Goal: Task Accomplishment & Management: Use online tool/utility

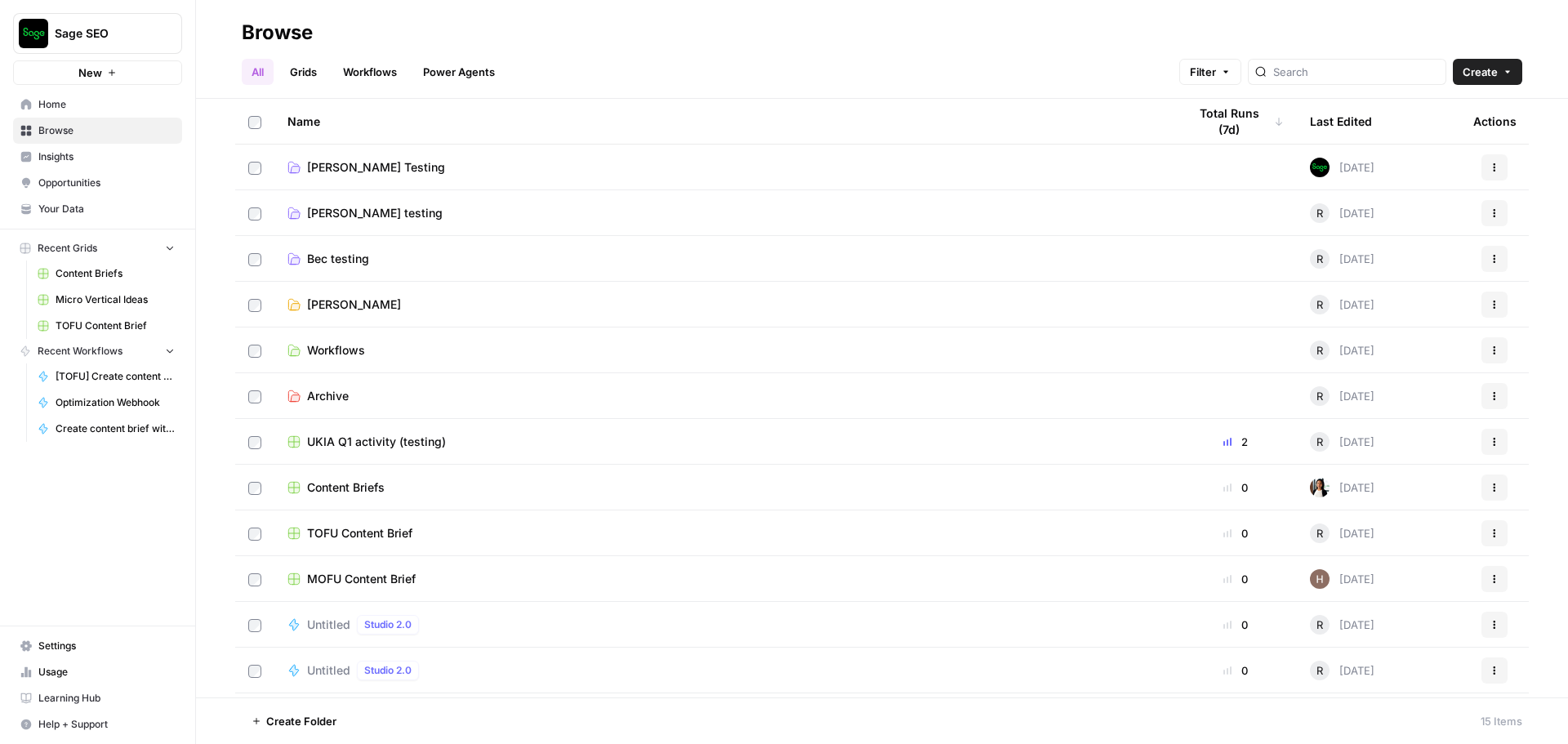
click at [329, 617] on span "Untitled" at bounding box center [329, 624] width 43 height 16
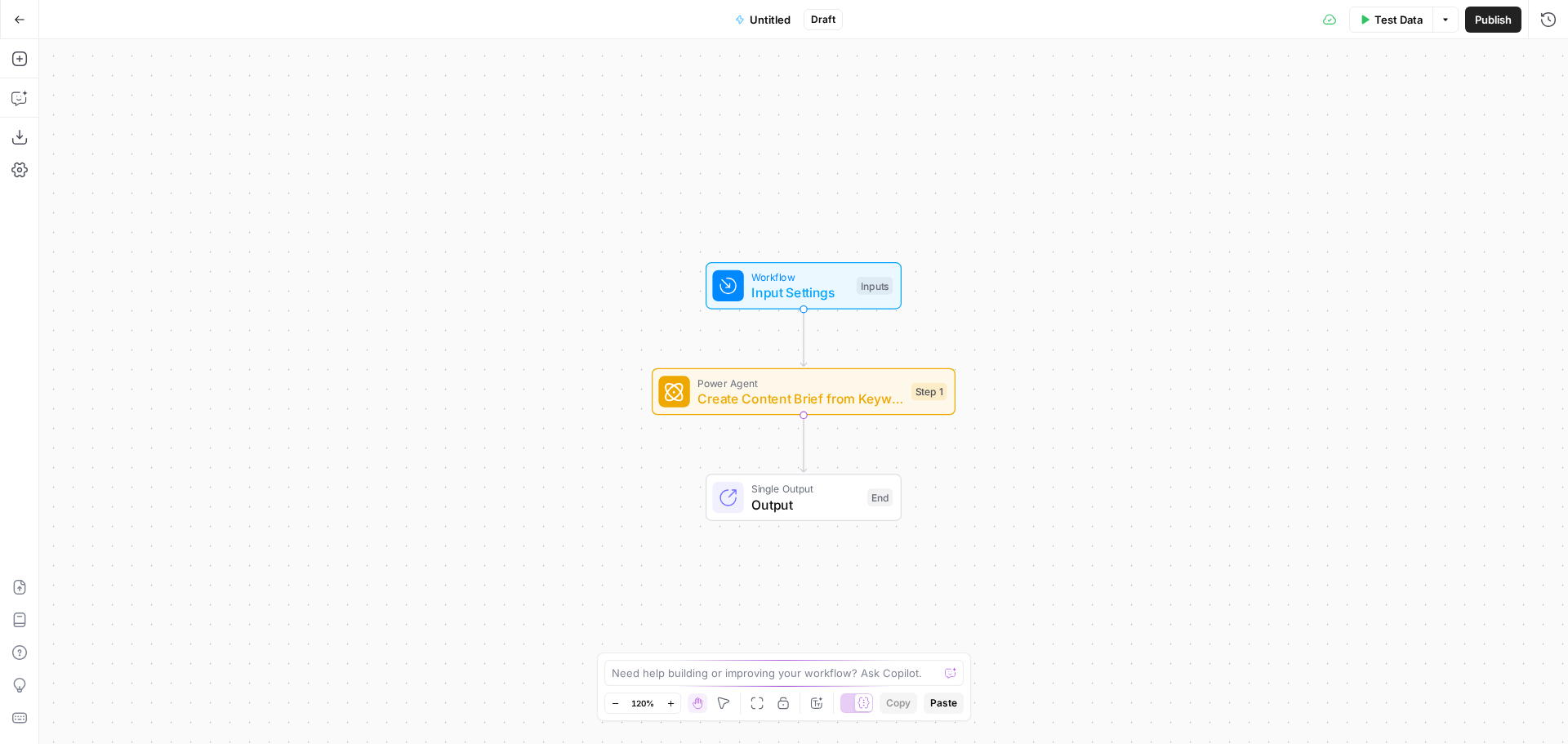
click at [26, 19] on button "Go Back" at bounding box center [19, 19] width 29 height 29
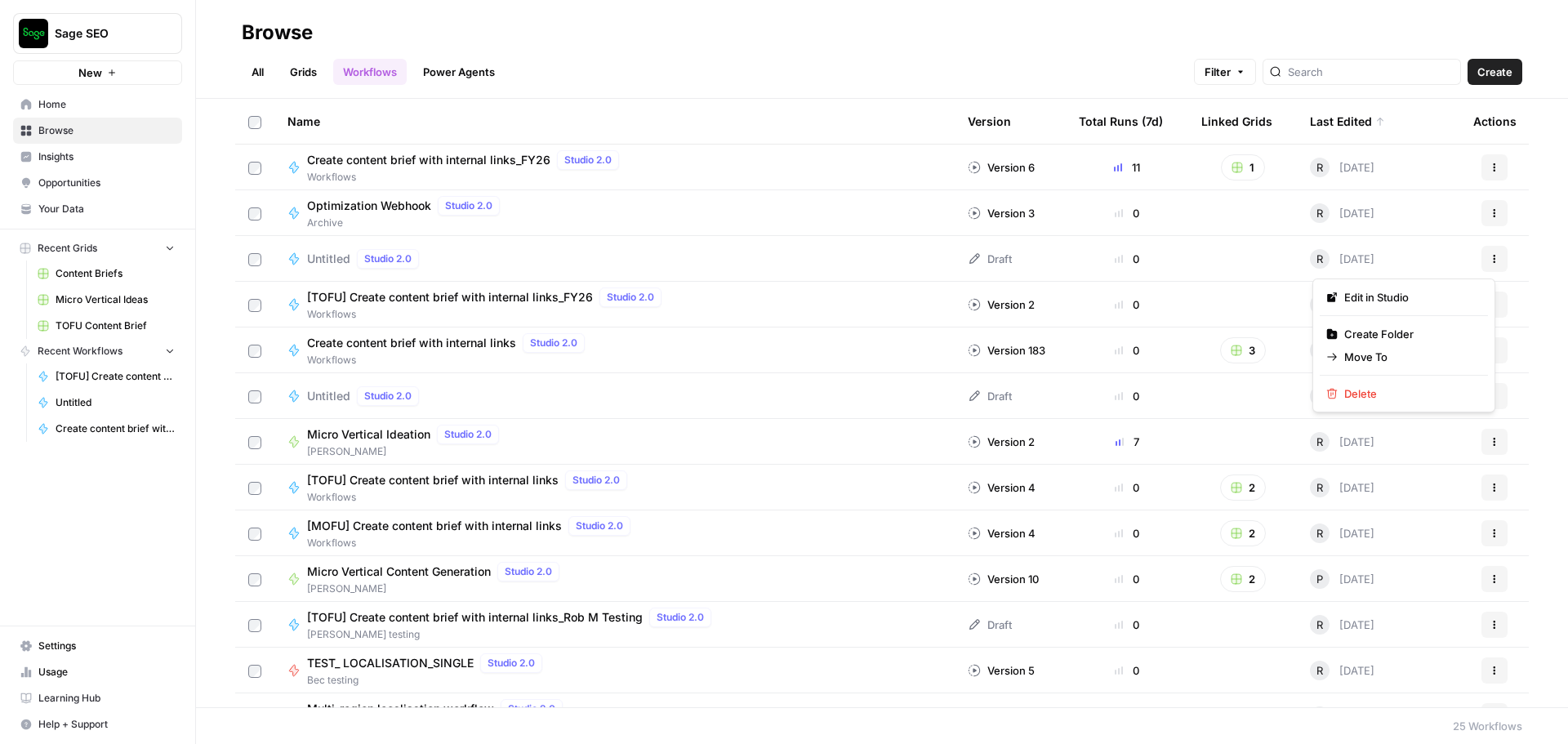
click at [1489, 259] on button "Actions" at bounding box center [1494, 259] width 26 height 26
click at [1398, 389] on span "Delete" at bounding box center [1410, 393] width 131 height 16
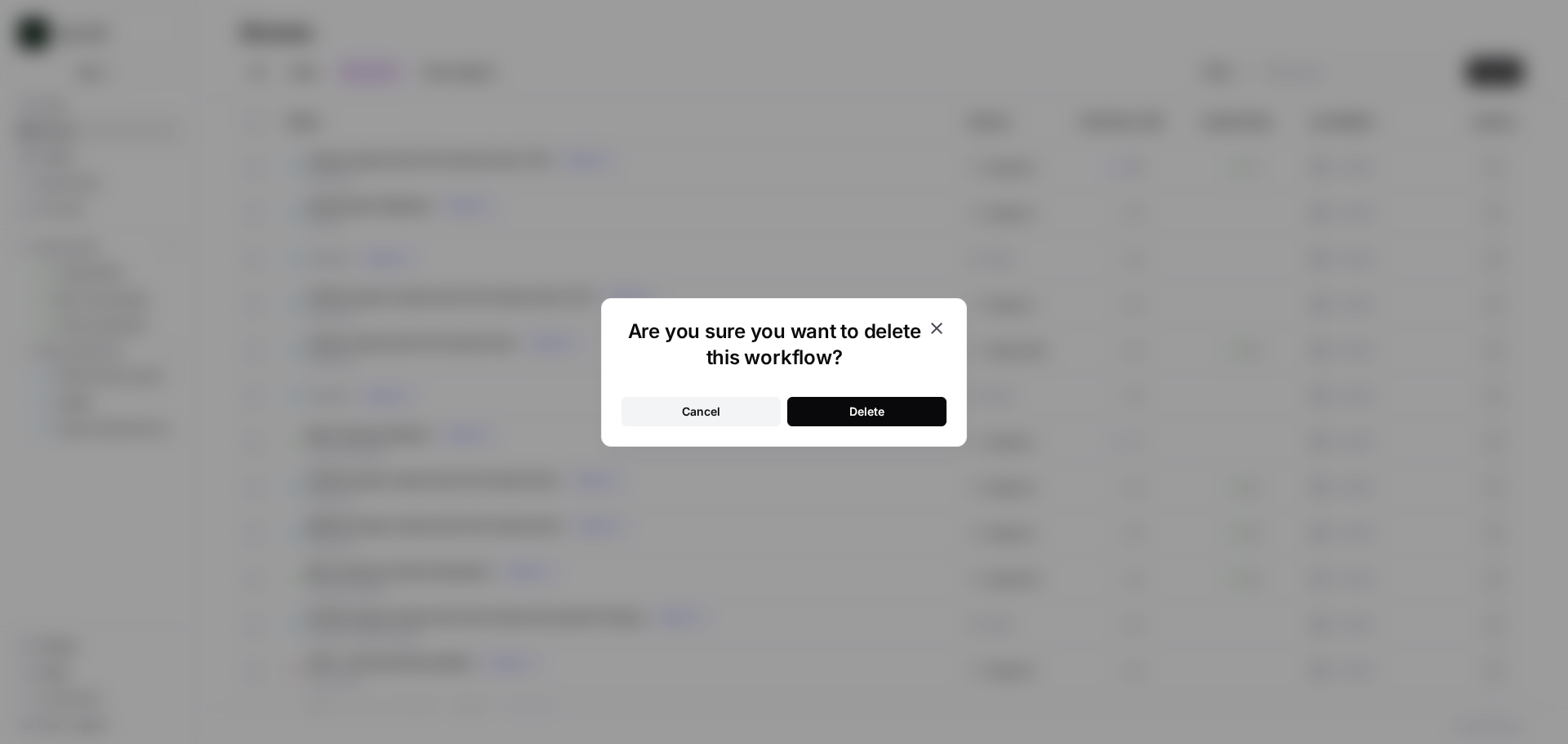
click at [819, 413] on button "Delete" at bounding box center [867, 411] width 159 height 29
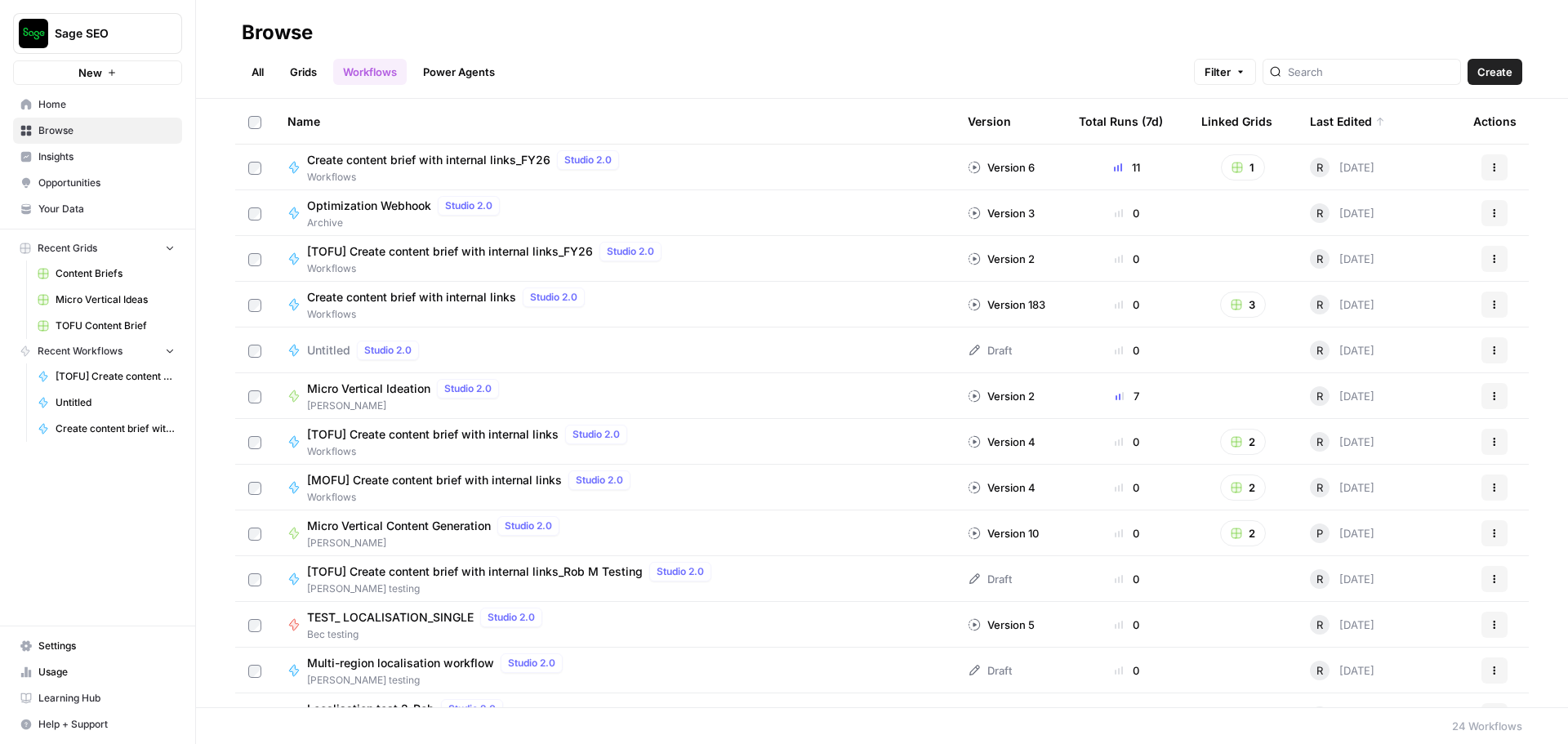
click at [343, 352] on span "Untitled" at bounding box center [329, 350] width 43 height 16
click at [1490, 355] on icon "button" at bounding box center [1494, 350] width 9 height 9
click at [1394, 488] on span "Delete" at bounding box center [1410, 485] width 131 height 16
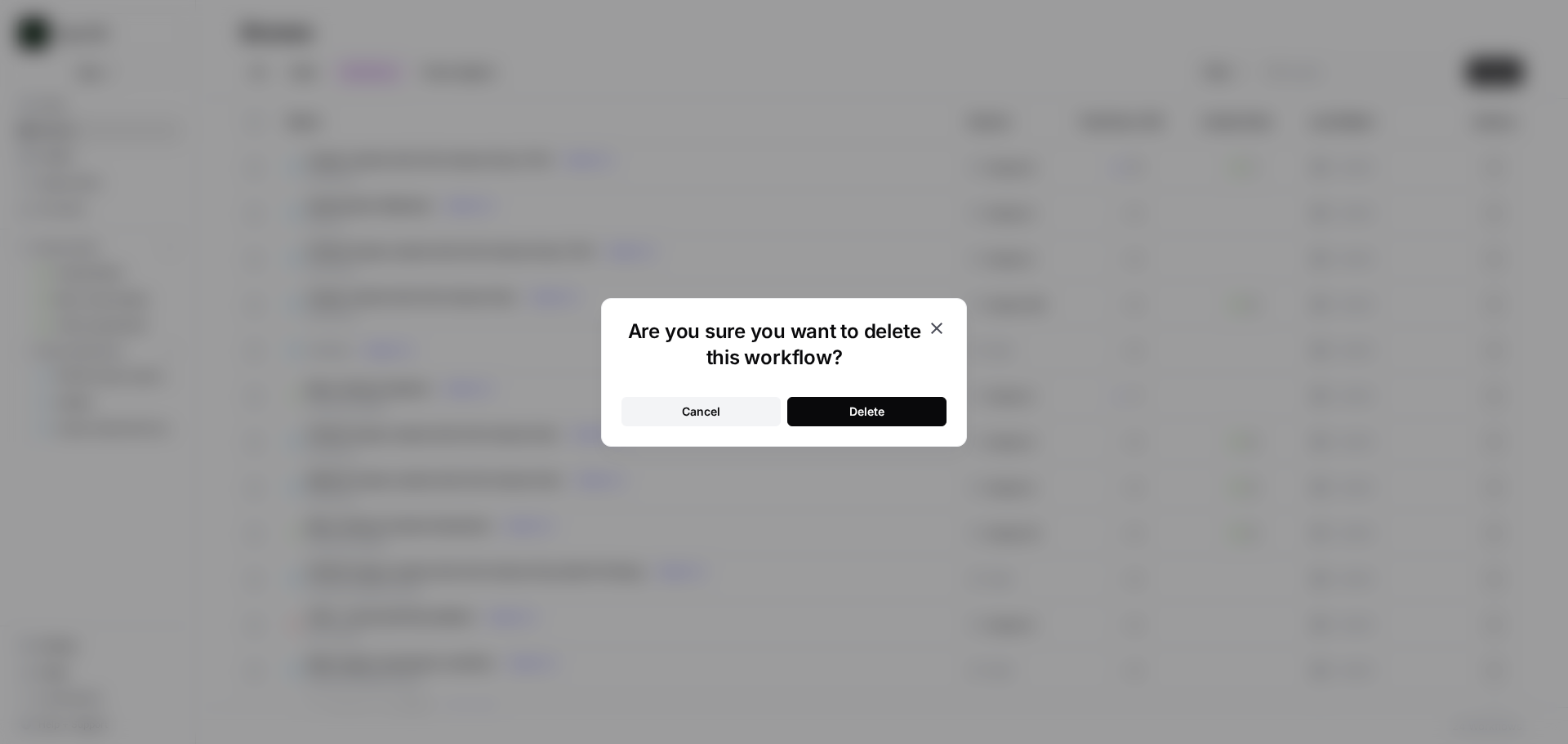
click at [852, 412] on div "Delete" at bounding box center [867, 411] width 35 height 16
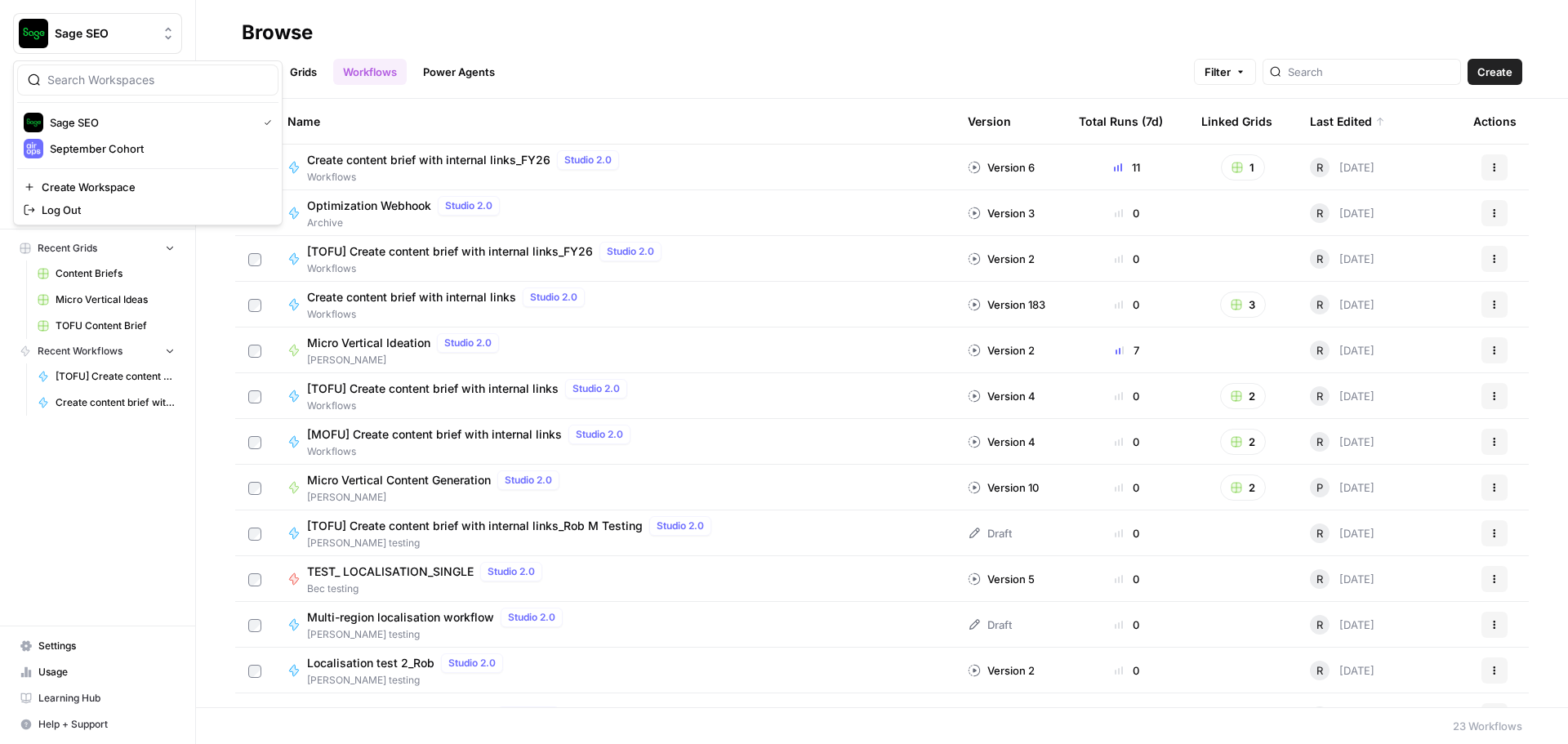
click at [132, 22] on button "Sage SEO" at bounding box center [97, 33] width 169 height 41
click at [124, 157] on div "September Cohort" at bounding box center [147, 148] width 248 height 20
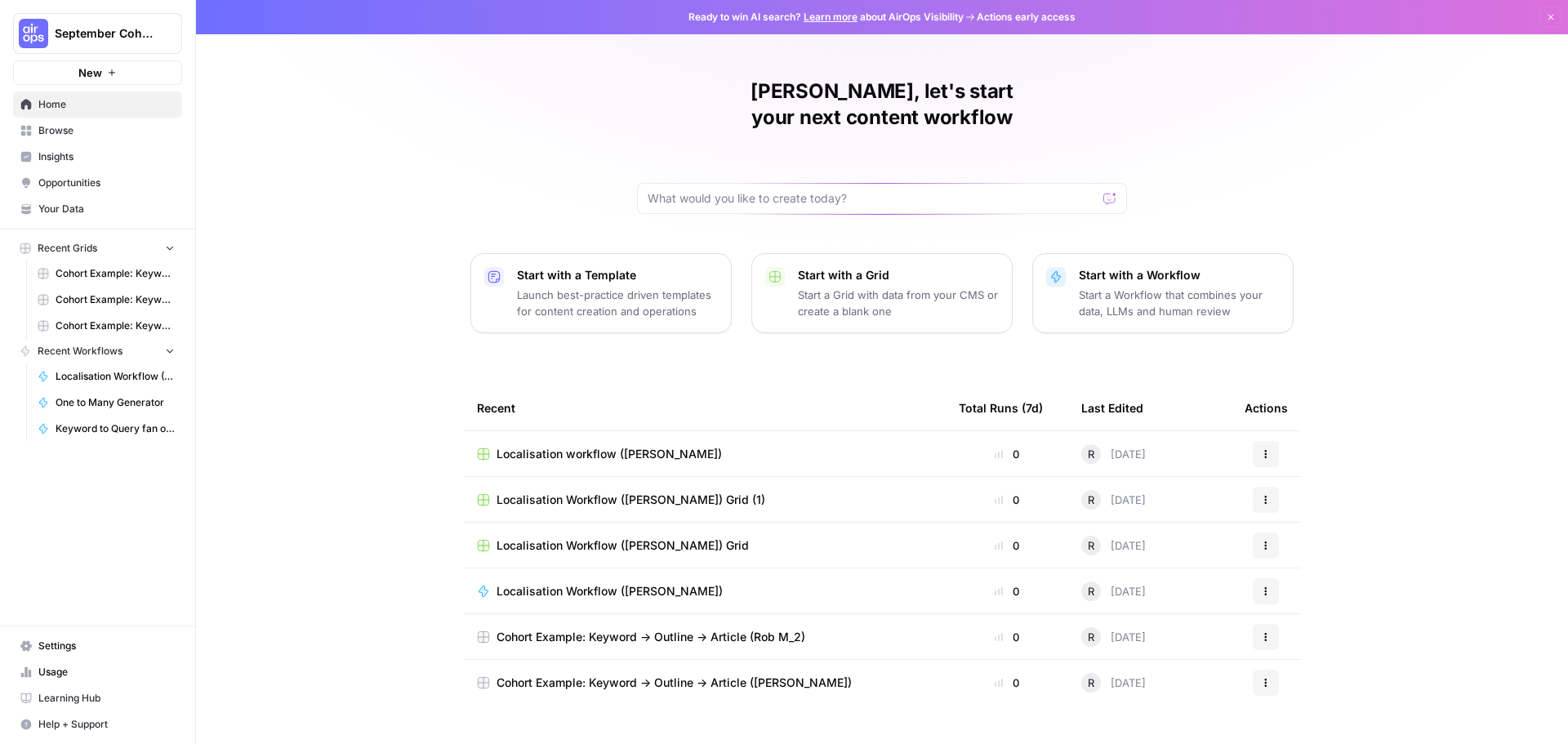
click at [111, 40] on span "September Cohort" at bounding box center [104, 33] width 99 height 16
click at [131, 147] on span "Sage SEO" at bounding box center [157, 148] width 216 height 16
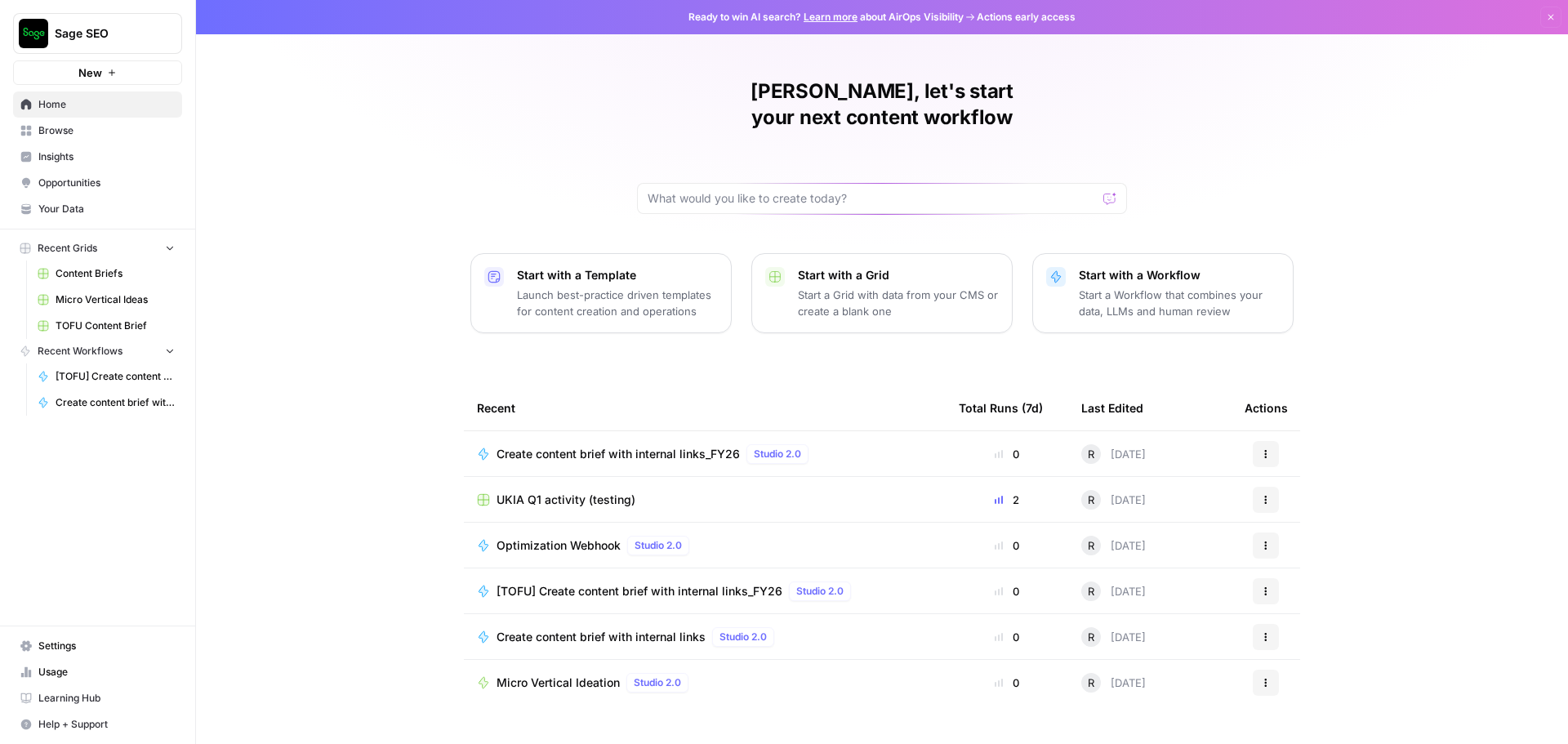
click at [647, 446] on span "Create content brief with internal links_FY26" at bounding box center [619, 454] width 243 height 16
click at [570, 491] on span "UKIA Q1 activity (testing)" at bounding box center [566, 499] width 139 height 16
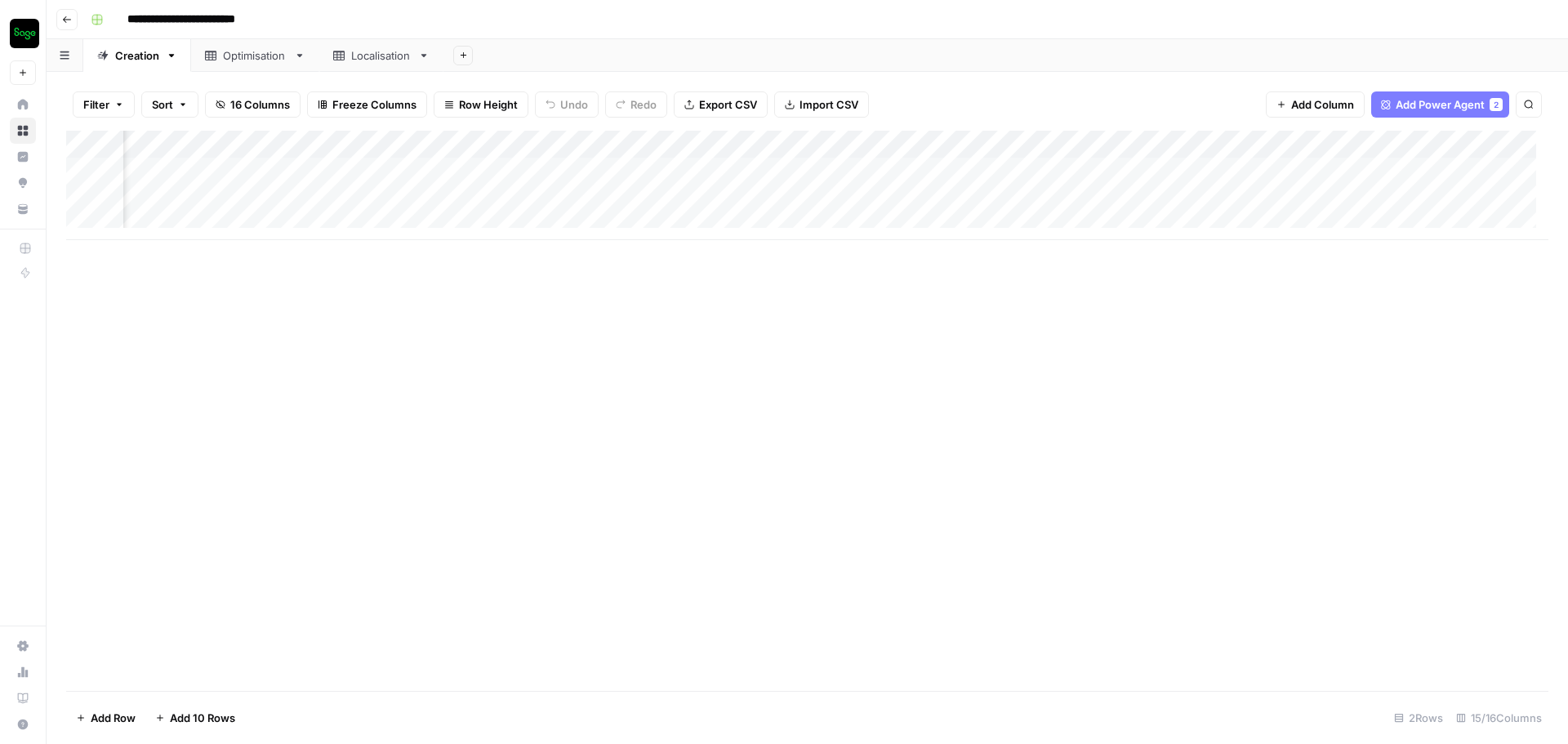
scroll to position [0, 1614]
click at [883, 199] on div "Add Column" at bounding box center [807, 186] width 1482 height 109
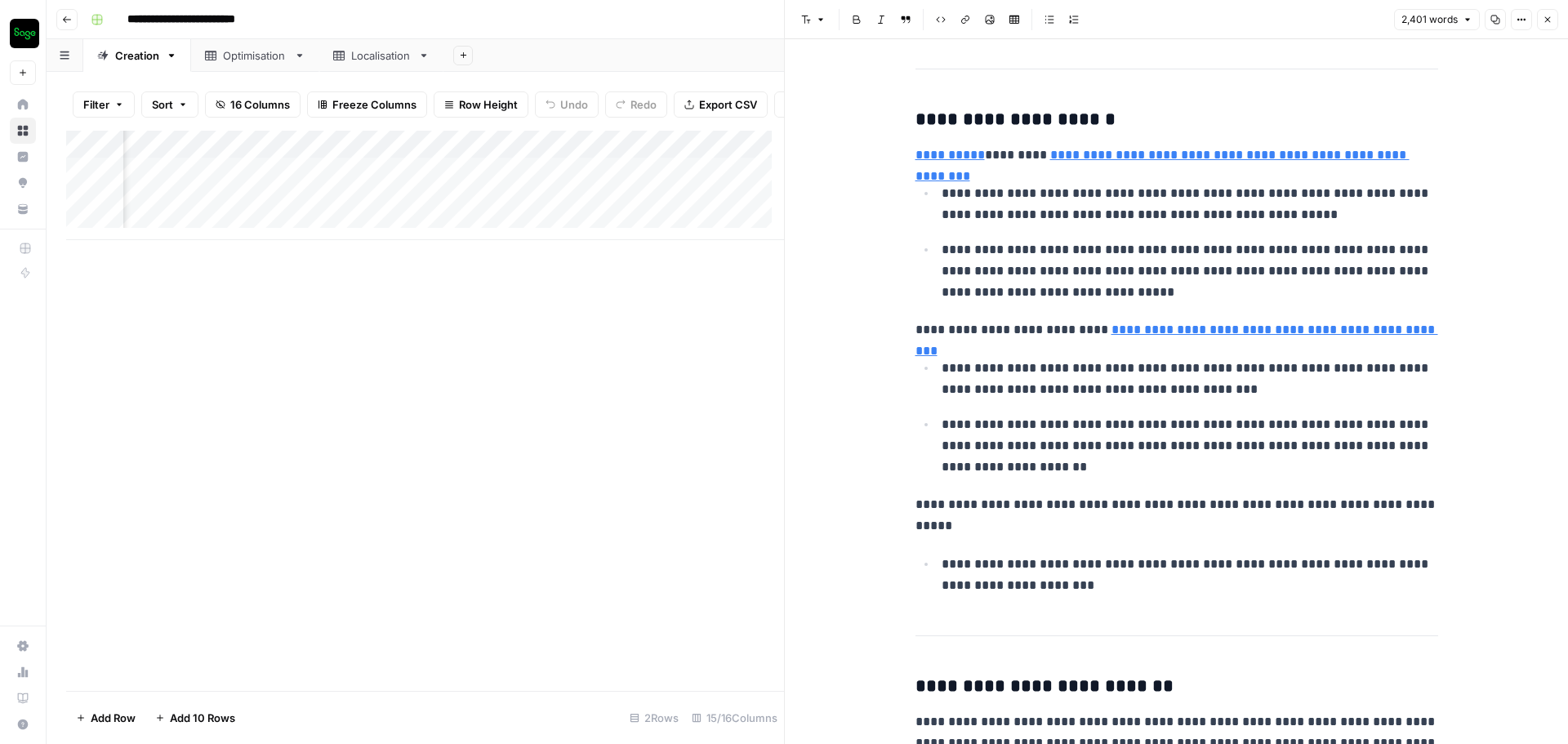
scroll to position [1470, 0]
